Goal: Task Accomplishment & Management: Use online tool/utility

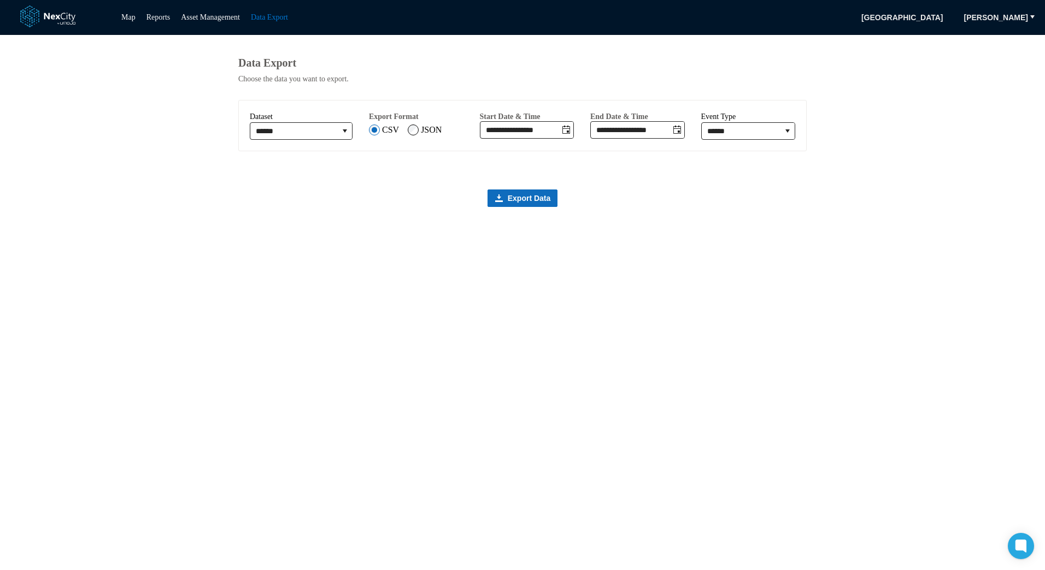
click at [366, 305] on div "**********" at bounding box center [522, 302] width 568 height 535
